Goal: Use online tool/utility: Utilize a website feature to perform a specific function

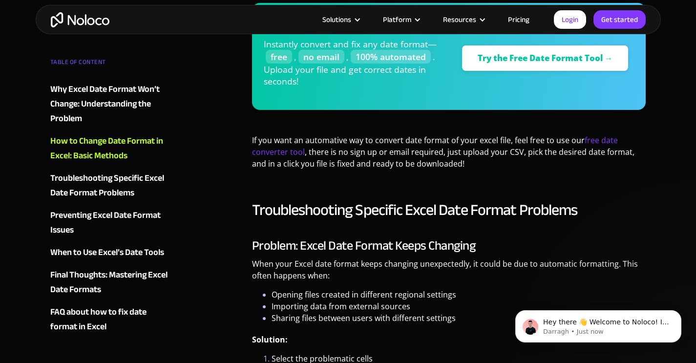
scroll to position [1244, 0]
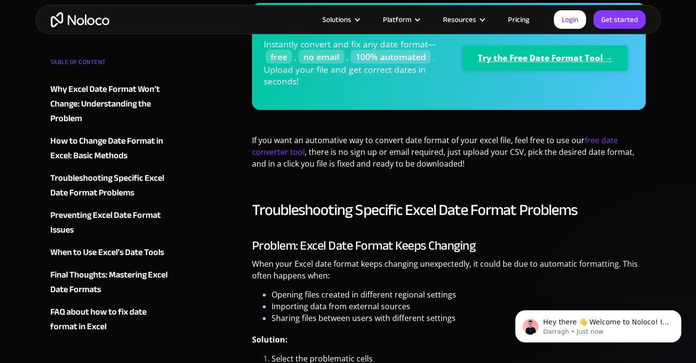
click at [541, 51] on link "Try the Free Date Format Tool →" at bounding box center [545, 57] width 167 height 25
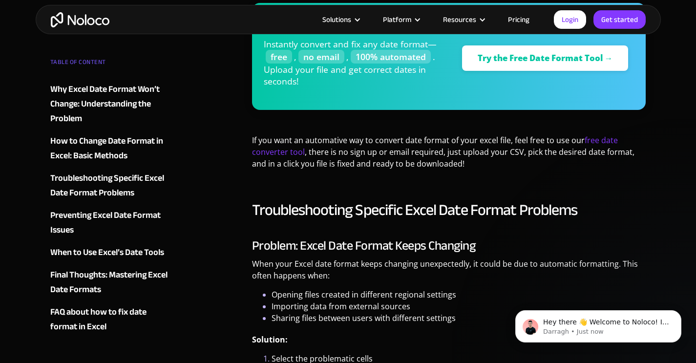
click at [397, 299] on li "Opening files created in different regional settings" at bounding box center [459, 295] width 375 height 12
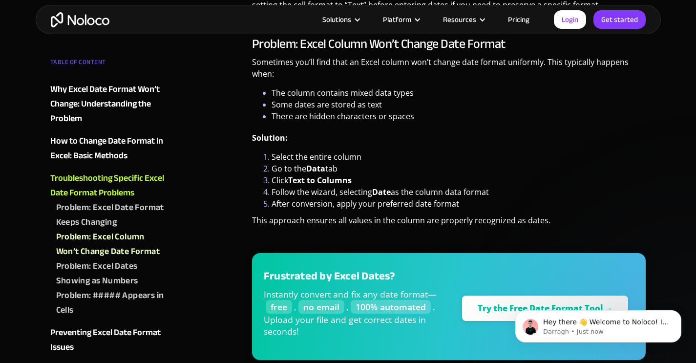
scroll to position [1659, 0]
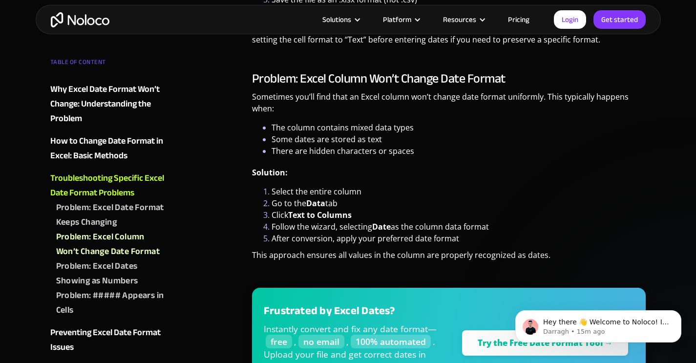
scroll to position [1651, 0]
click at [585, 184] on p "Solution:" at bounding box center [449, 175] width 394 height 19
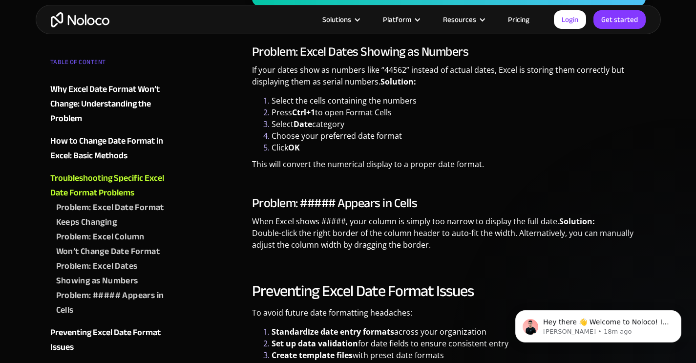
scroll to position [2039, 0]
